Goal: Information Seeking & Learning: Find contact information

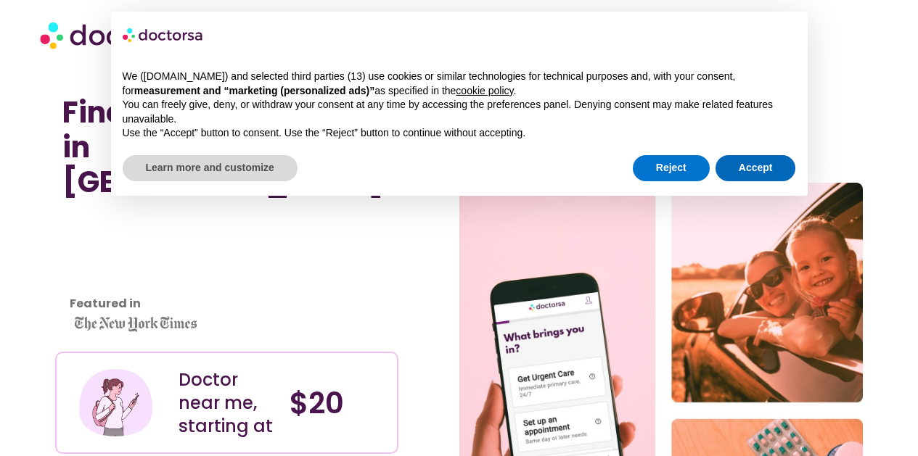
click at [750, 166] on button "Accept" at bounding box center [755, 168] width 81 height 26
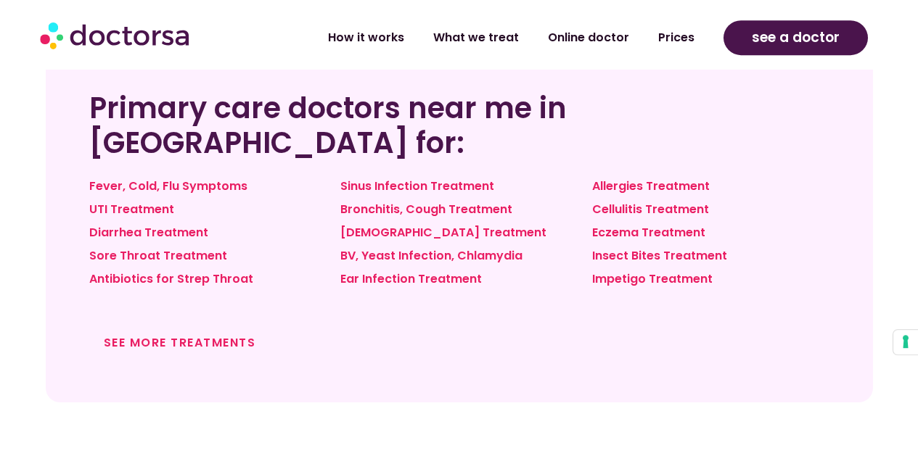
scroll to position [1184, 0]
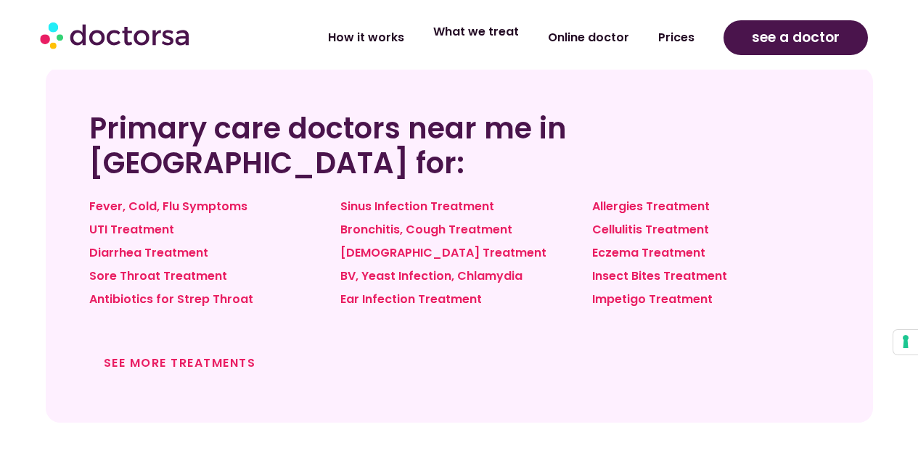
click at [485, 37] on link "What we treat" at bounding box center [476, 31] width 115 height 33
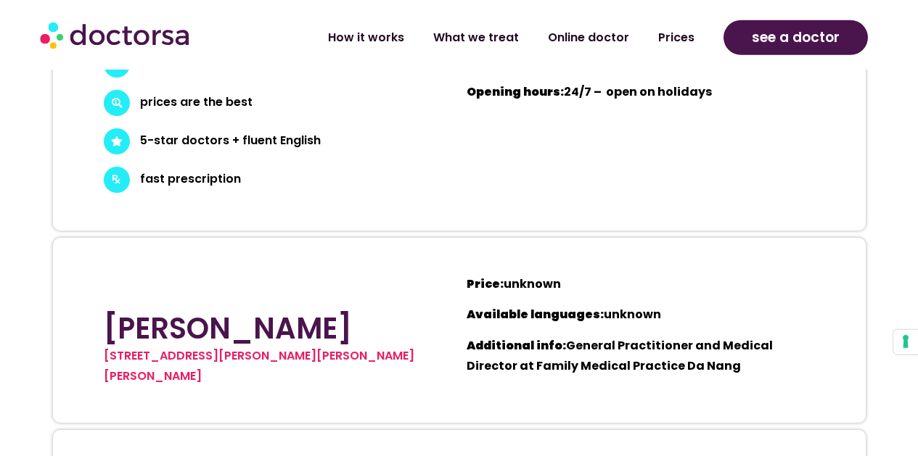
scroll to position [4440, 0]
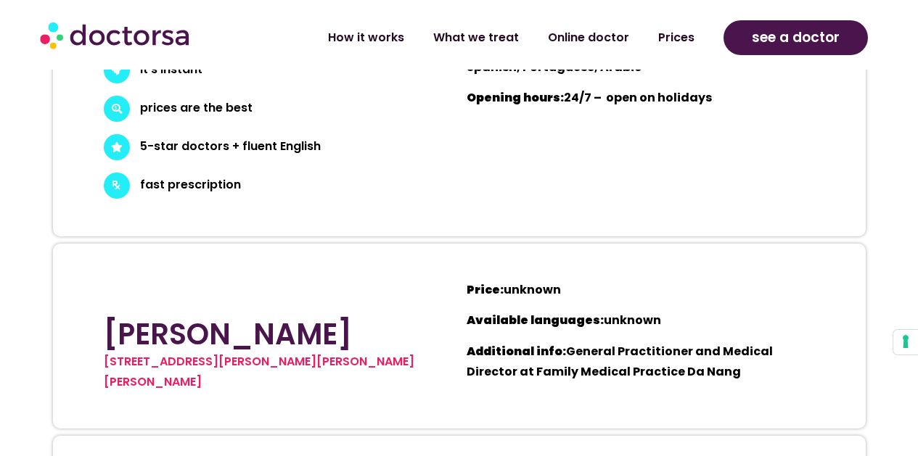
drag, startPoint x: 163, startPoint y: 173, endPoint x: 266, endPoint y: 215, distance: 111.7
click at [266, 273] on div "Dr. Christopher M. Suazon 96-98 Nguyen Van Linh, Nam Duong Ward, Hai Chau Distr…" at bounding box center [270, 336] width 348 height 127
click at [437, 352] on div "96-98 Nguyen Van Linh, Nam Duong Ward, Hai Chau District, Da Nang, Vietnam" at bounding box center [271, 372] width 334 height 41
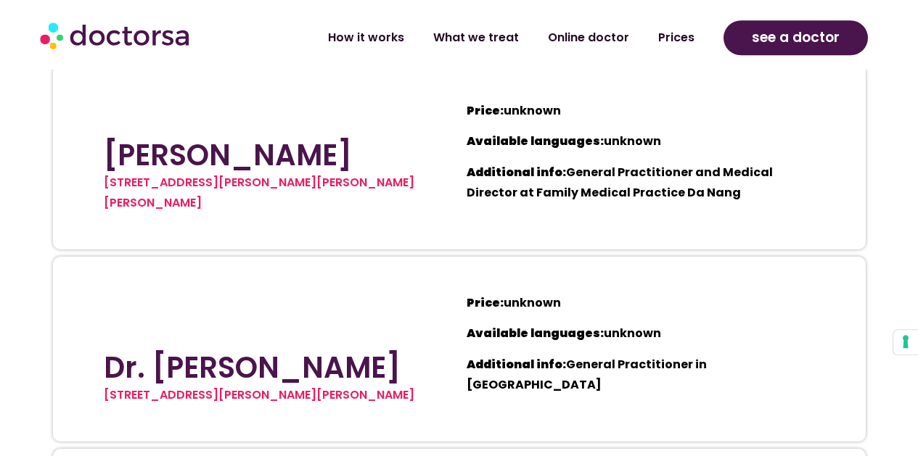
scroll to position [4736, 0]
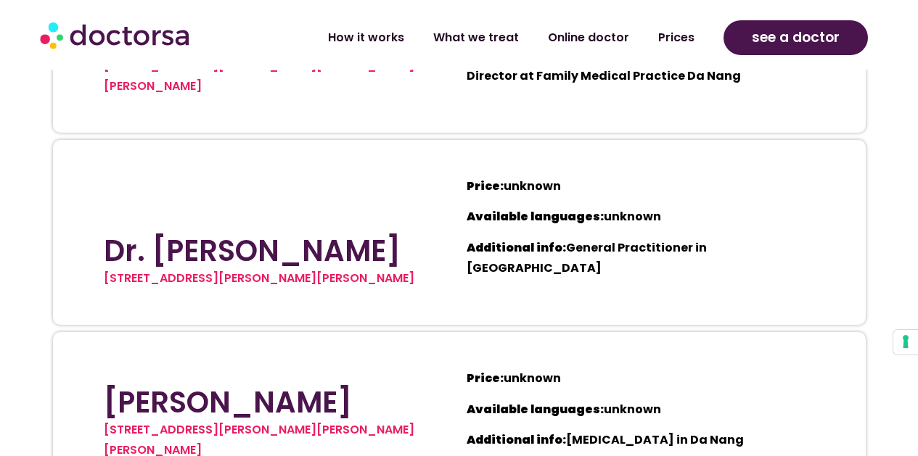
drag, startPoint x: 99, startPoint y: 105, endPoint x: 374, endPoint y: 94, distance: 275.2
click at [374, 169] on div "Dr. Daniel Mitchell 73 Nguyen Huu Tho, Da Nang, Vietnam" at bounding box center [270, 232] width 348 height 127
drag, startPoint x: 364, startPoint y: 290, endPoint x: 352, endPoint y: 276, distance: 18.5
click at [362, 385] on h2 "Dr. Elvie Joy Atanque-Basa" at bounding box center [271, 402] width 334 height 35
drag, startPoint x: 86, startPoint y: 250, endPoint x: 183, endPoint y: 289, distance: 104.4
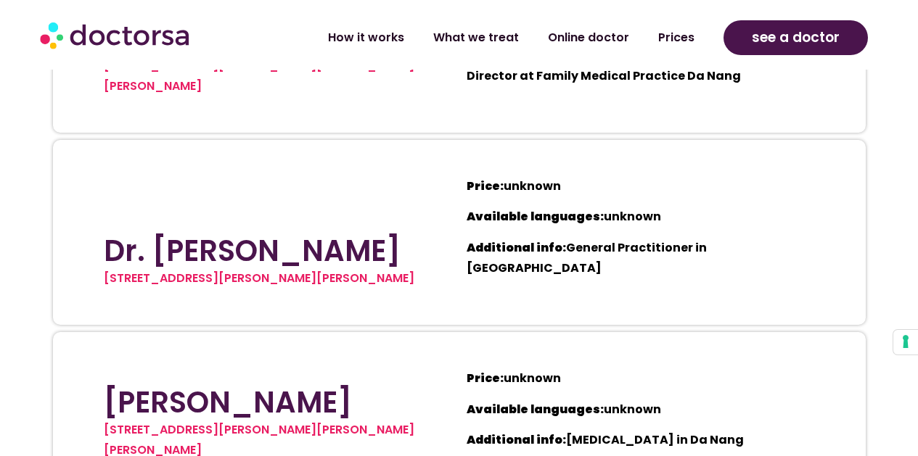
click at [183, 332] on section "Dr. Elvie Joy Atanque-Basa 96-98 Nguyen Van Linh, Nam Duong Ward, Hai Chau Dist…" at bounding box center [459, 414] width 813 height 165
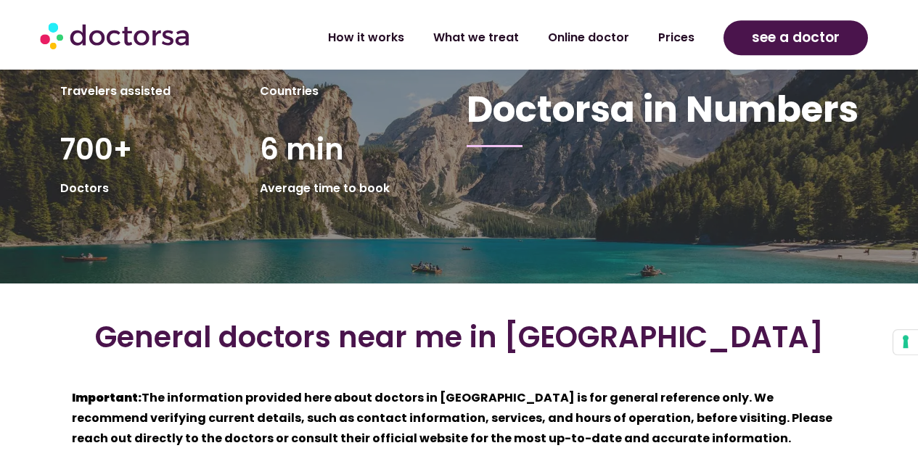
scroll to position [3700, 0]
